Goal: Check status

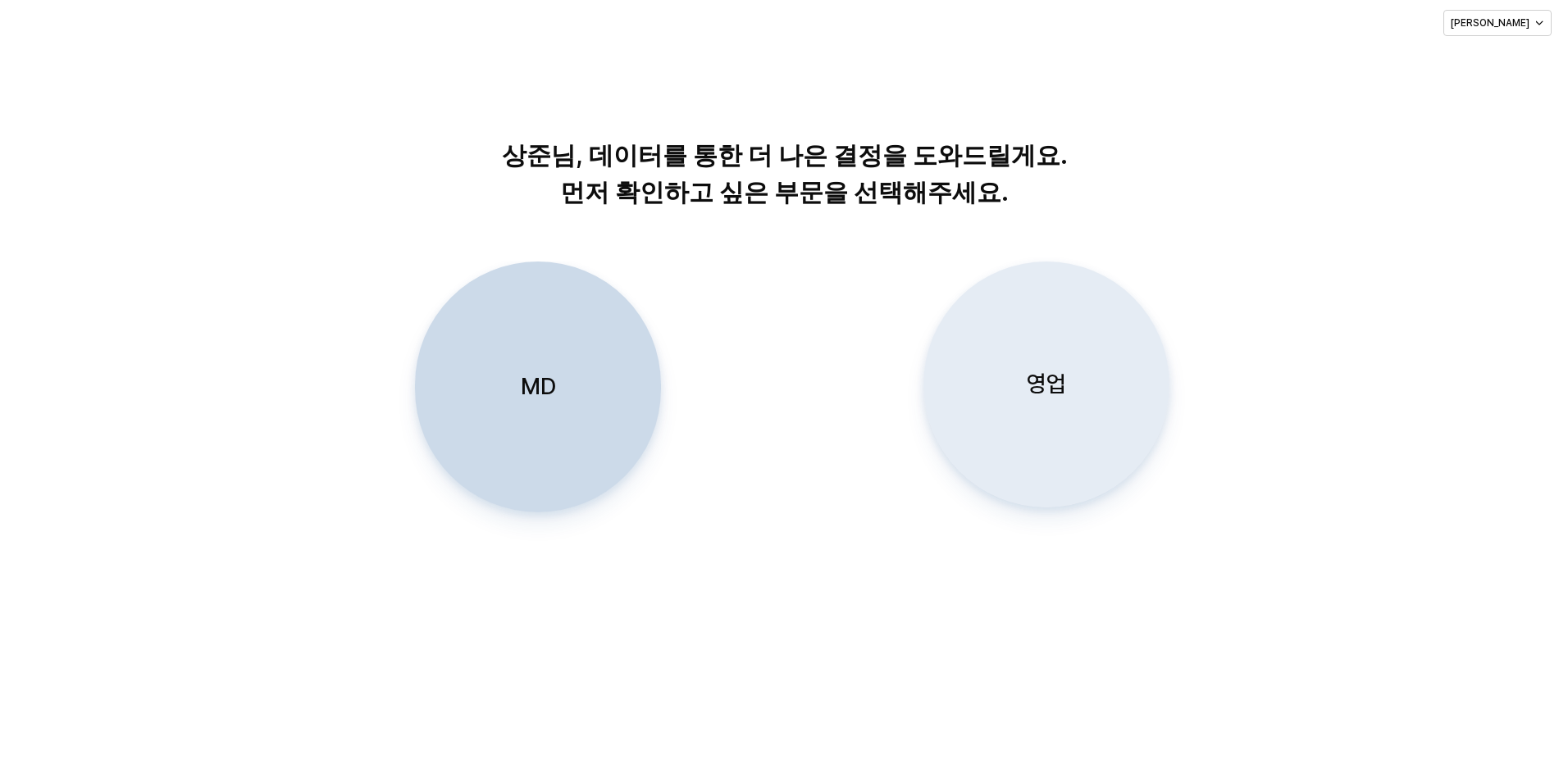
click at [1009, 398] on div "영업" at bounding box center [1046, 383] width 231 height 244
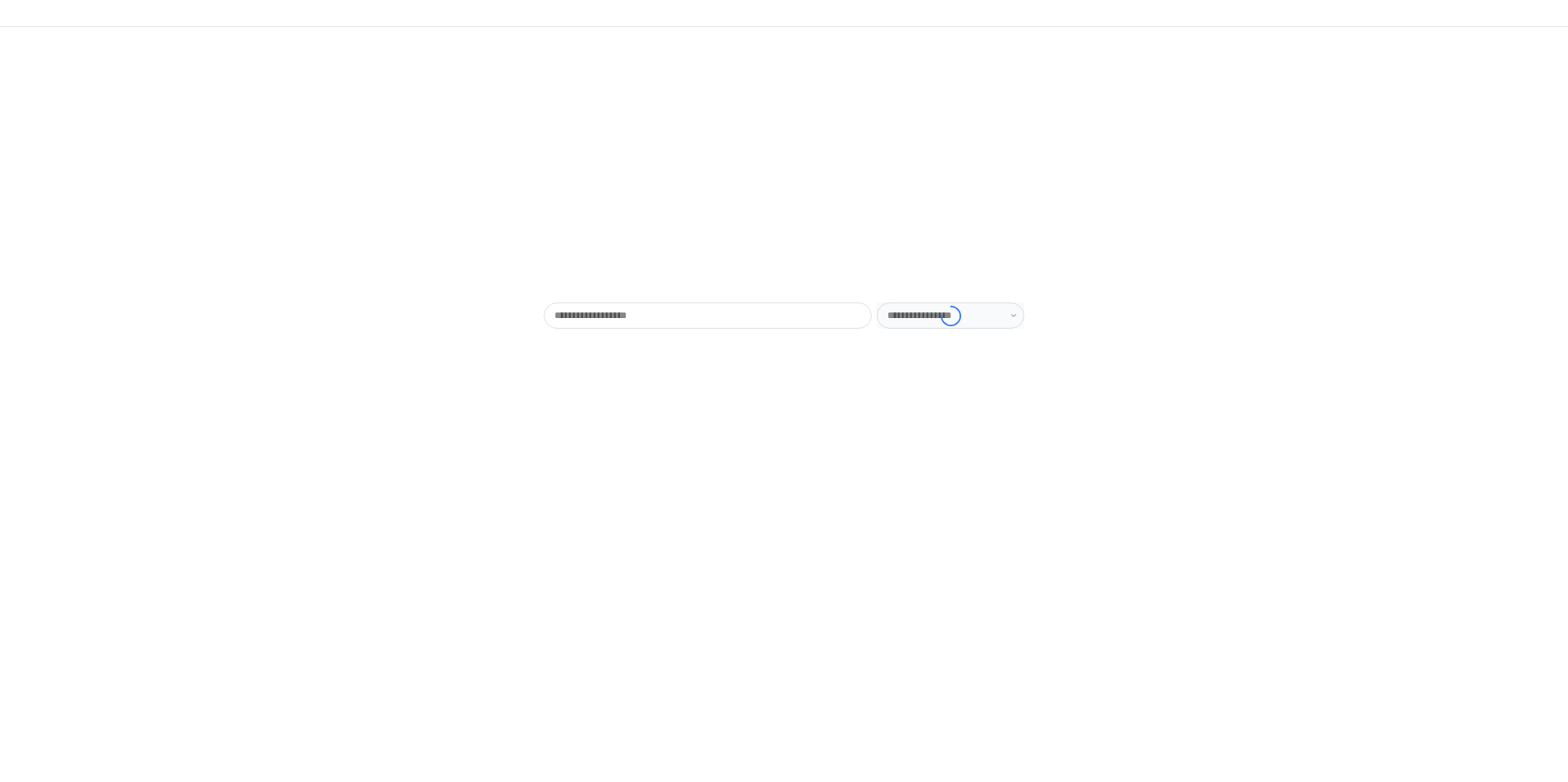
type input "******"
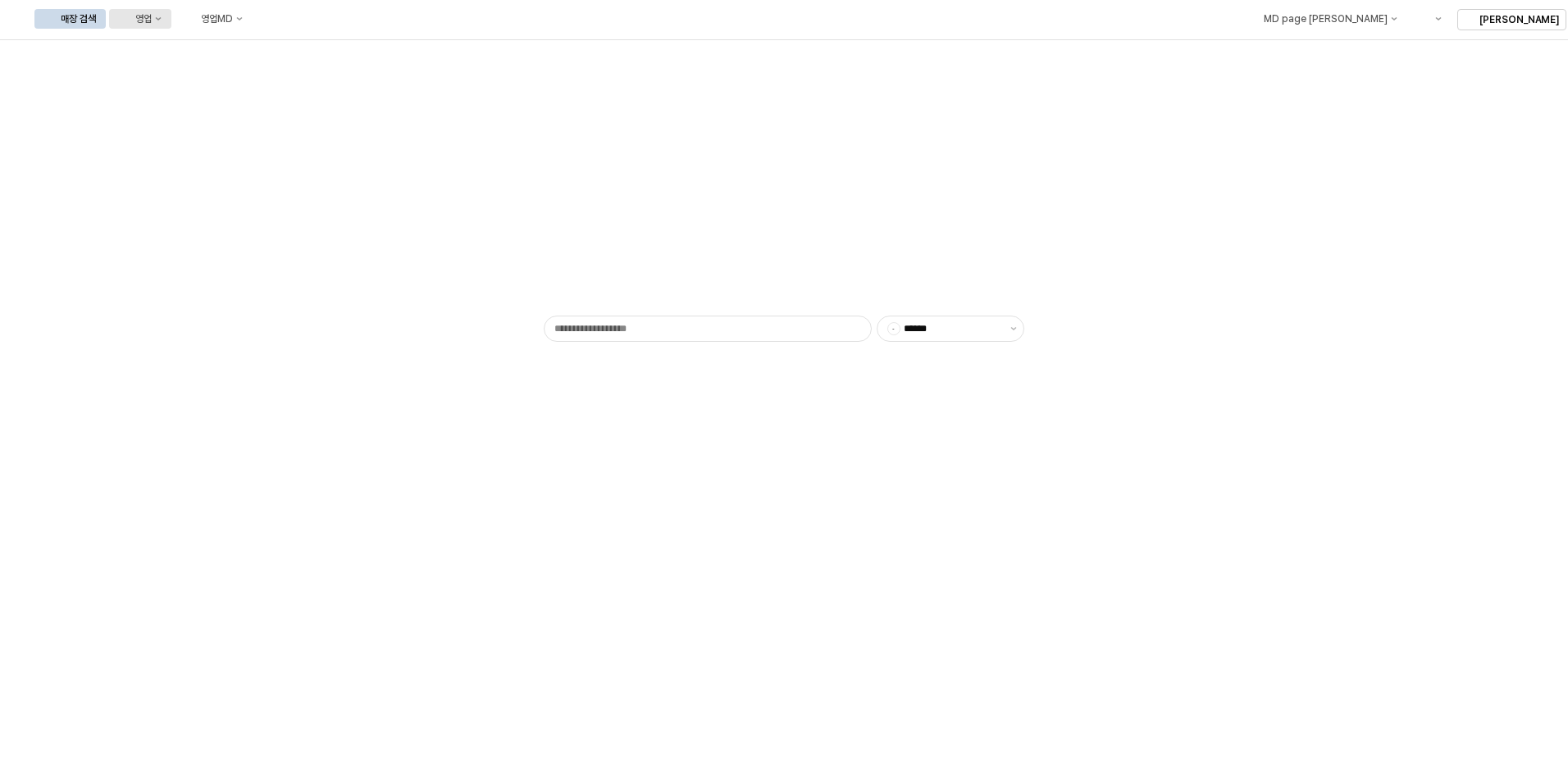
click at [172, 15] on button "영업" at bounding box center [140, 19] width 62 height 20
click at [302, 50] on div "목표매출 달성현황" at bounding box center [323, 49] width 87 height 13
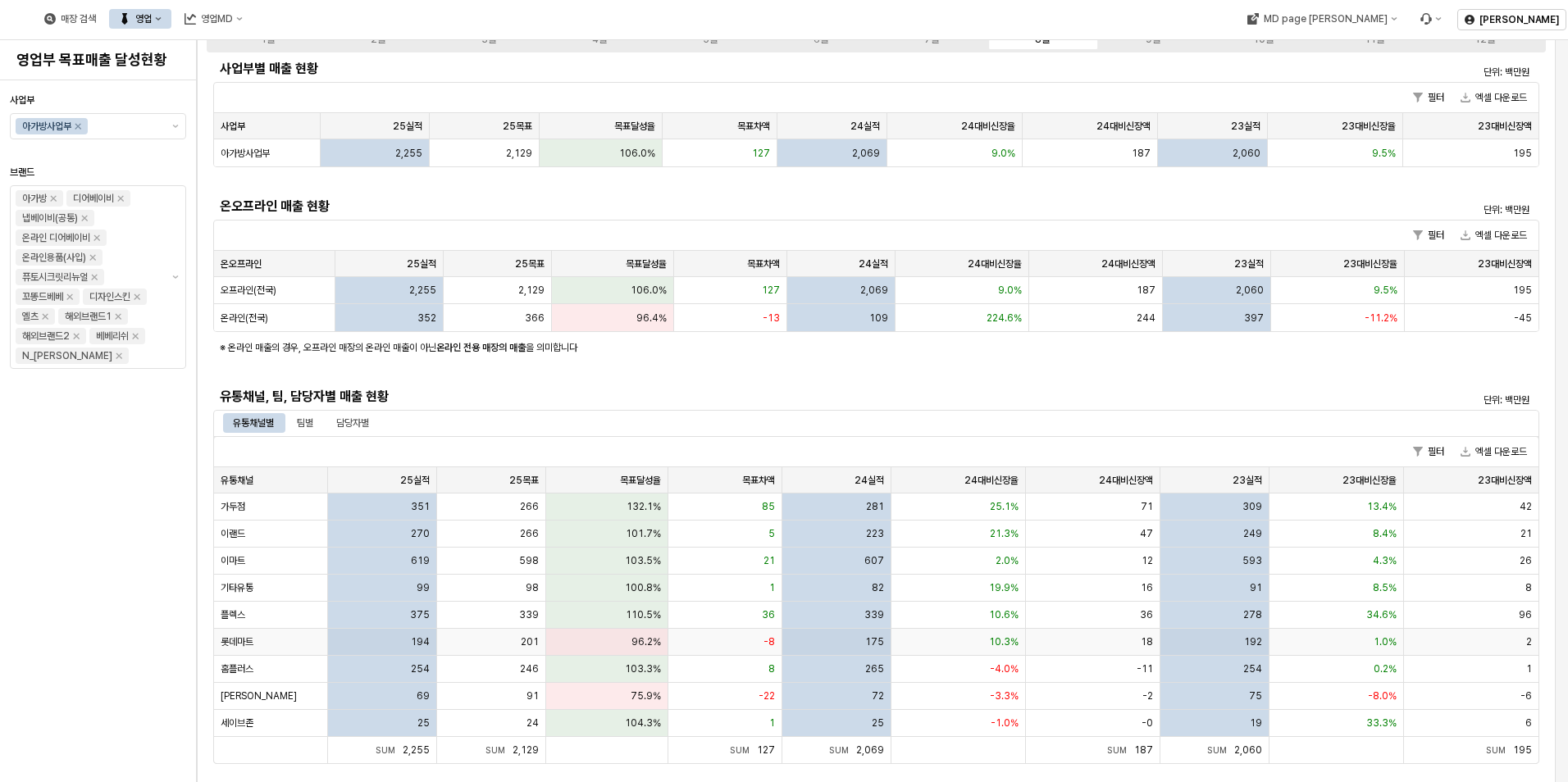
scroll to position [164, 0]
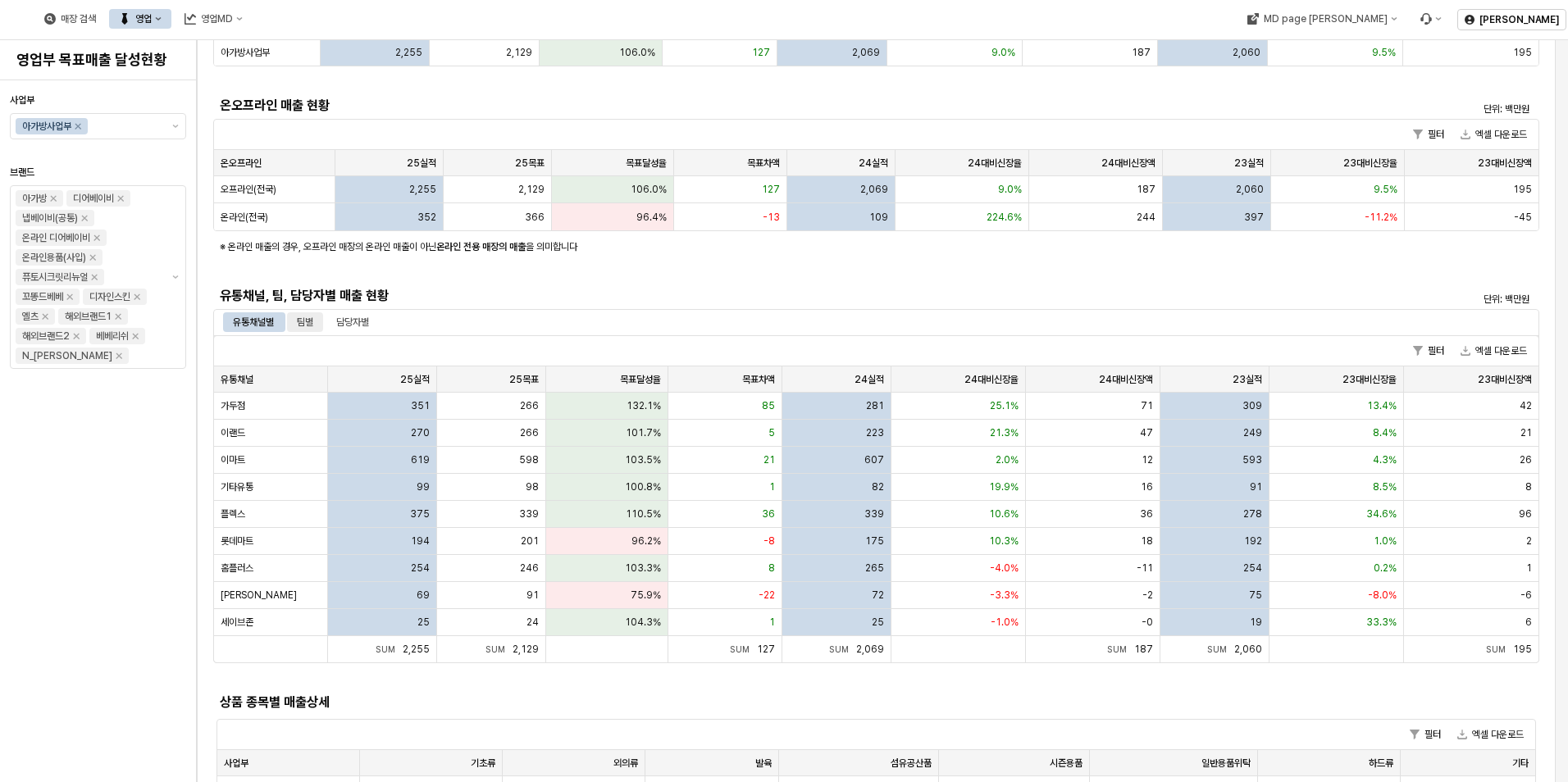
click at [303, 320] on div "팀별" at bounding box center [304, 322] width 16 height 20
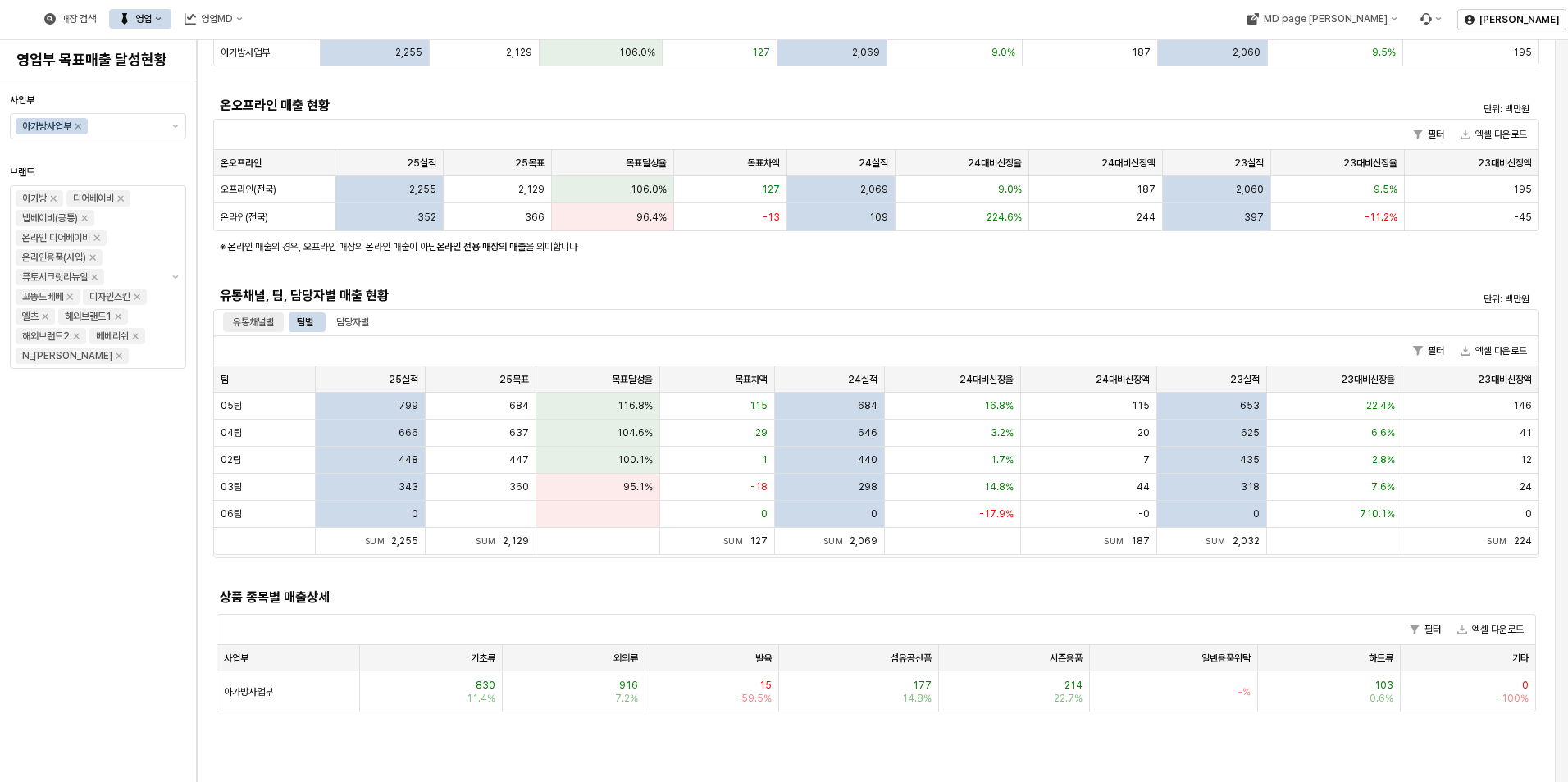
click at [258, 320] on div "유통채널별" at bounding box center [253, 322] width 41 height 20
